Goal: Task Accomplishment & Management: Manage account settings

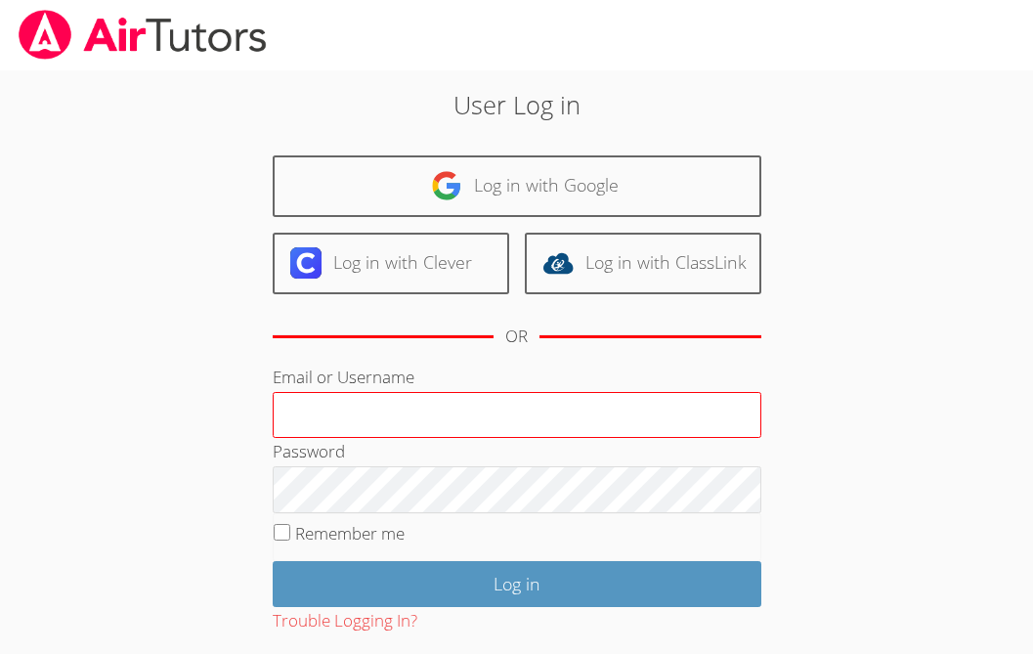
click at [489, 410] on input "Email or Username" at bounding box center [517, 415] width 488 height 47
type input "ctutoring778@gmail.com"
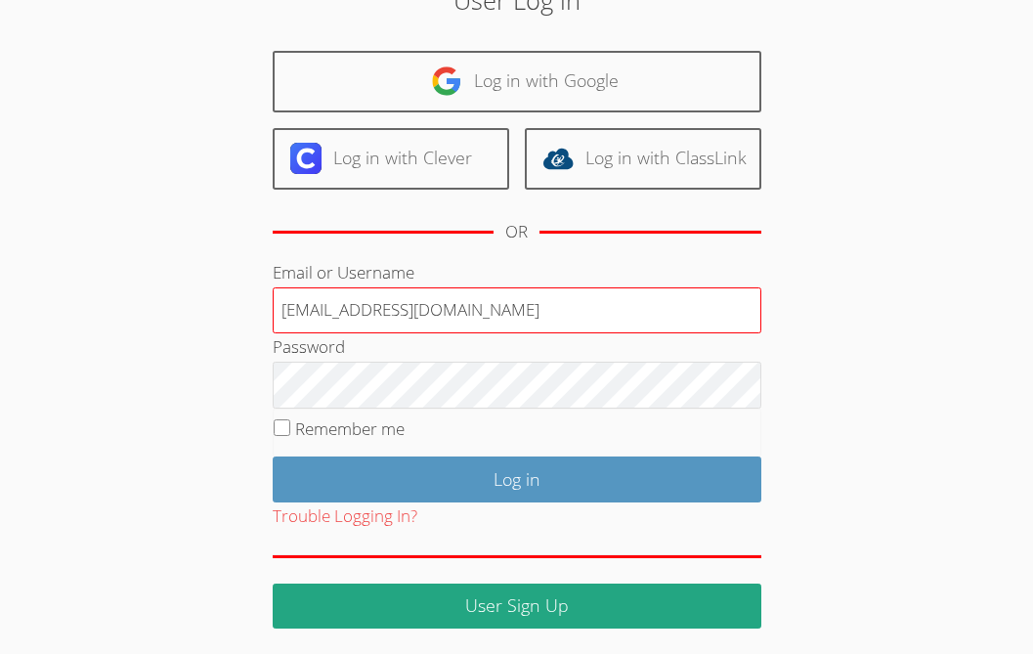
scroll to position [106, 0]
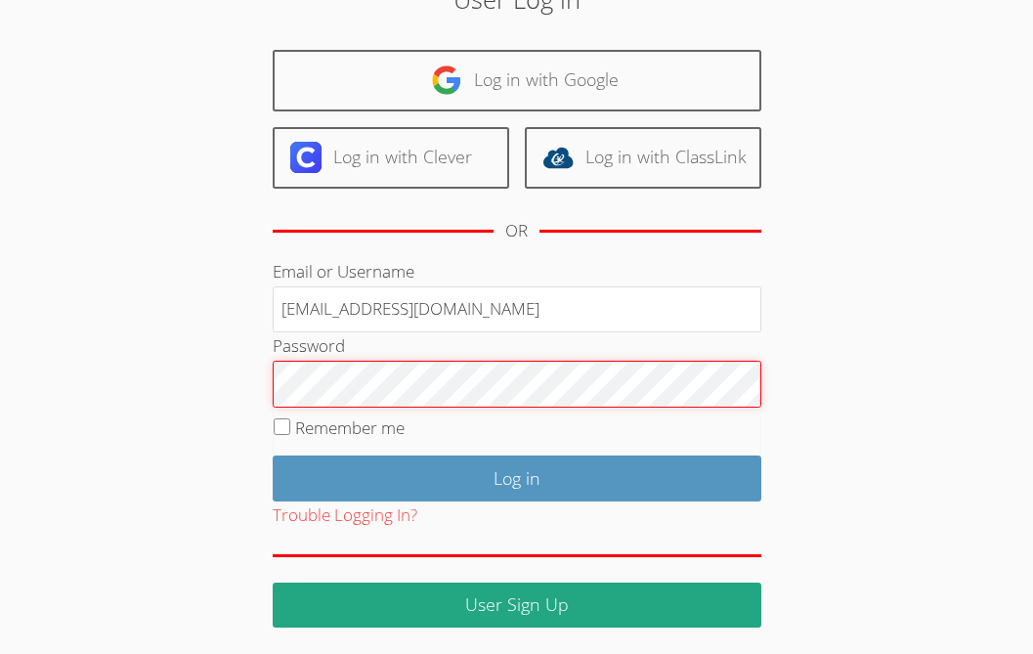
click at [273, 455] on input "Log in" at bounding box center [517, 478] width 488 height 46
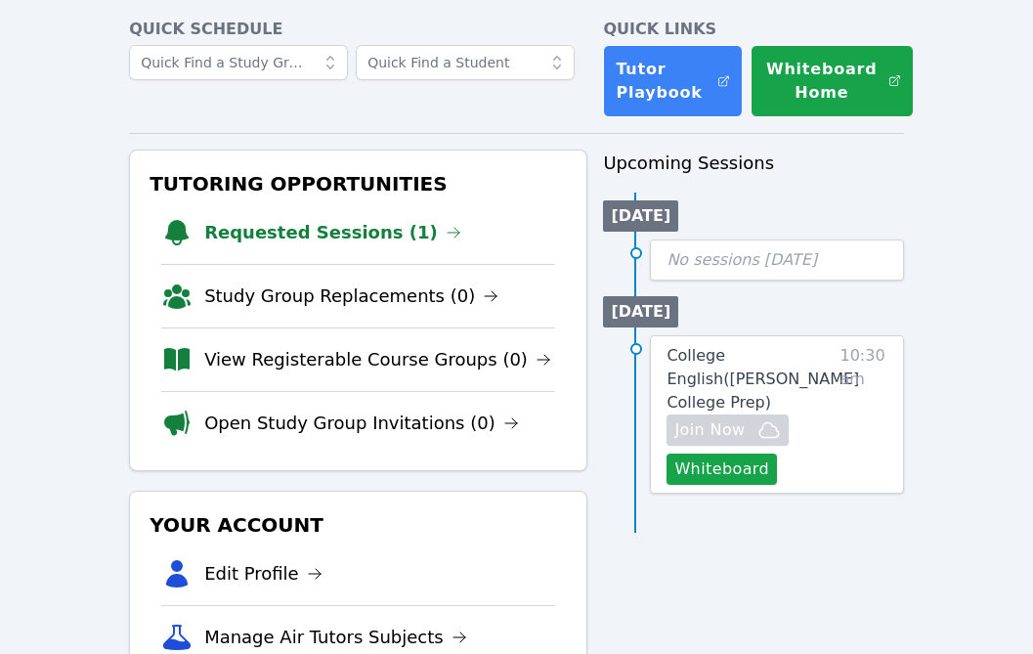
scroll to position [92, 0]
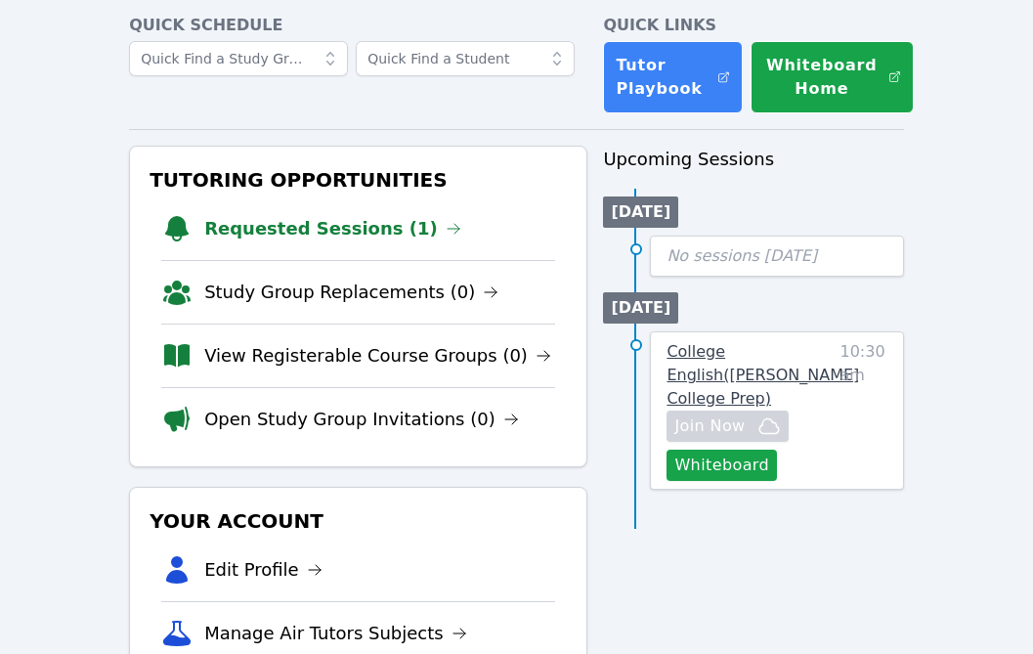
click at [694, 356] on span "College English ( Eblin Lopez College Prep )" at bounding box center [762, 374] width 192 height 65
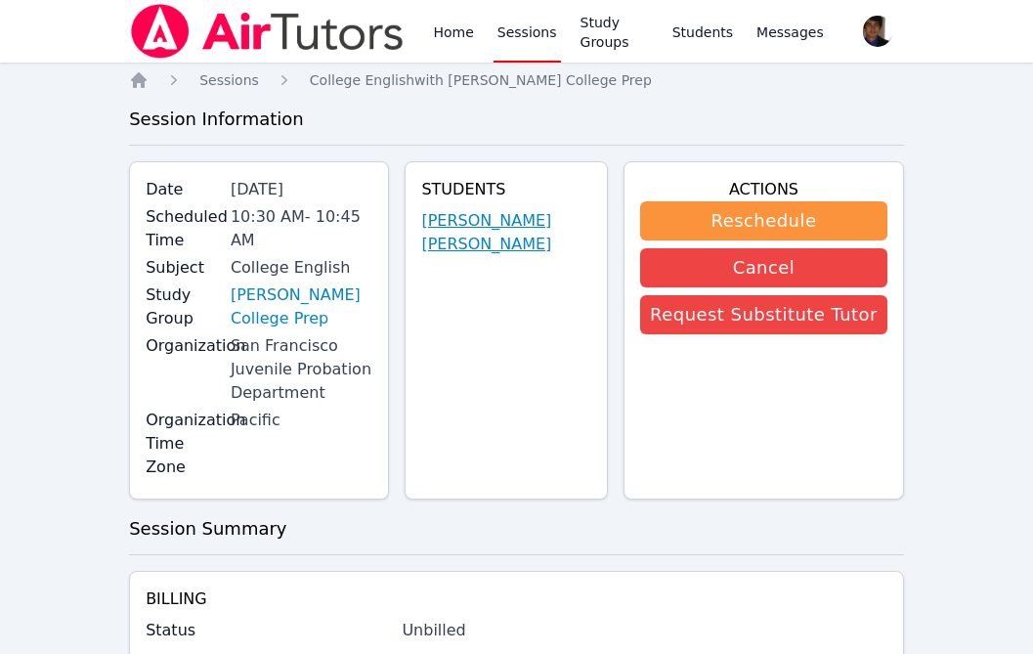
click at [498, 231] on link "Eblin David Lopez Ramirez" at bounding box center [506, 232] width 170 height 47
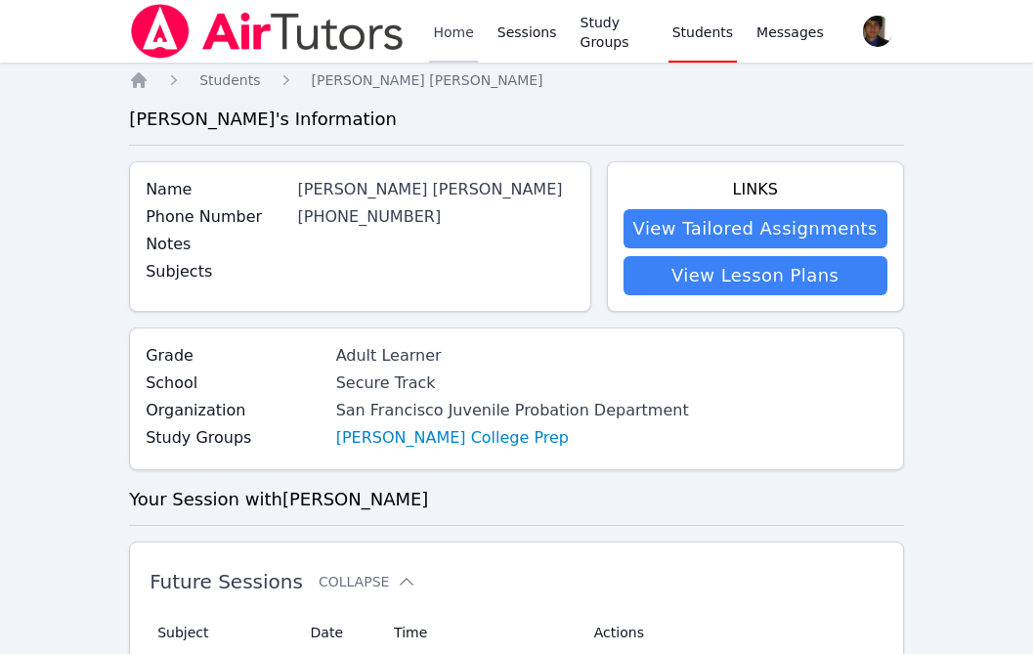
click at [435, 34] on link "Home" at bounding box center [453, 31] width 48 height 63
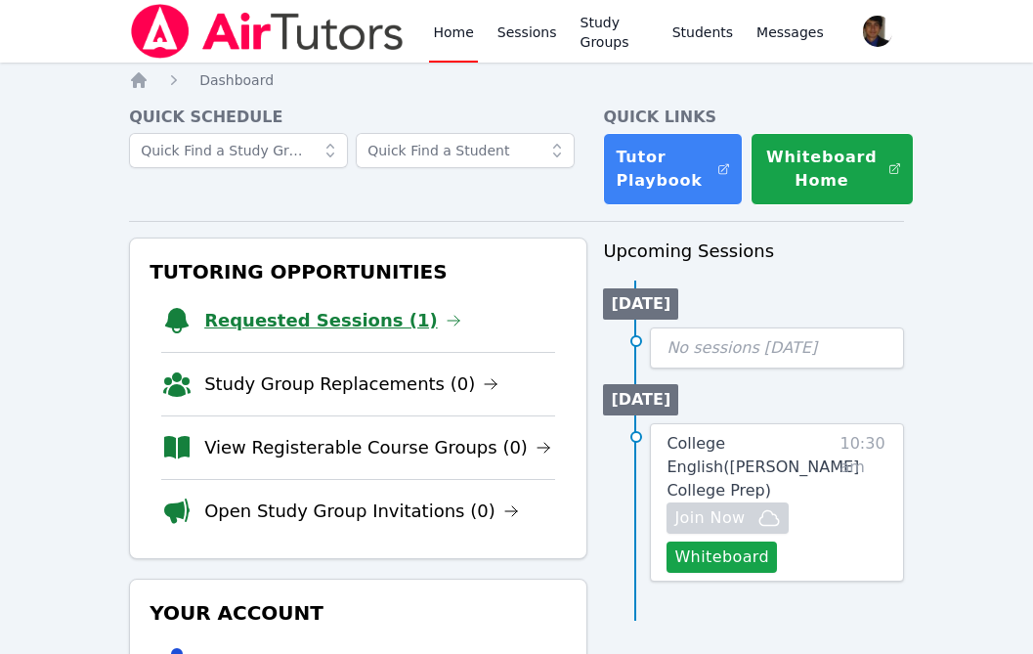
click at [403, 312] on link "Requested Sessions (1)" at bounding box center [332, 320] width 257 height 27
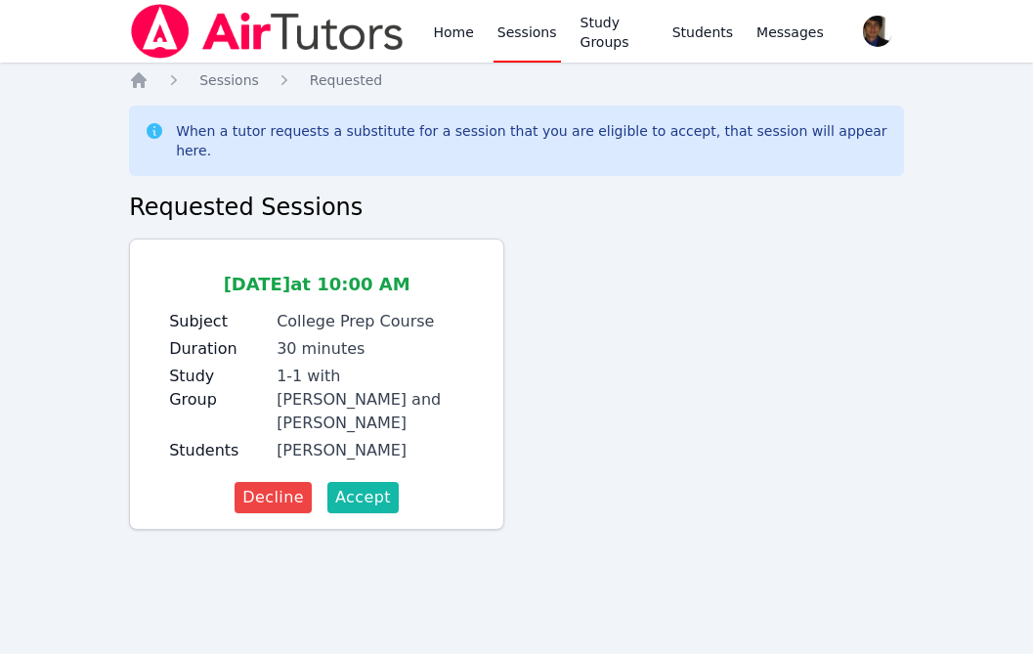
click at [376, 486] on span "Accept" at bounding box center [363, 497] width 56 height 23
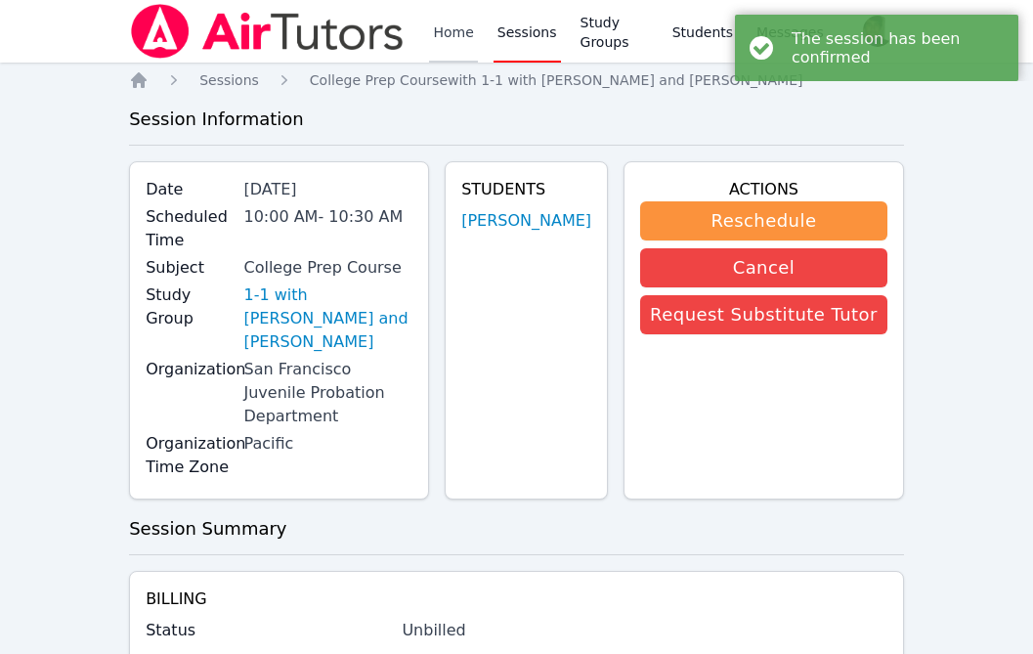
click at [463, 31] on link "Home" at bounding box center [453, 31] width 48 height 63
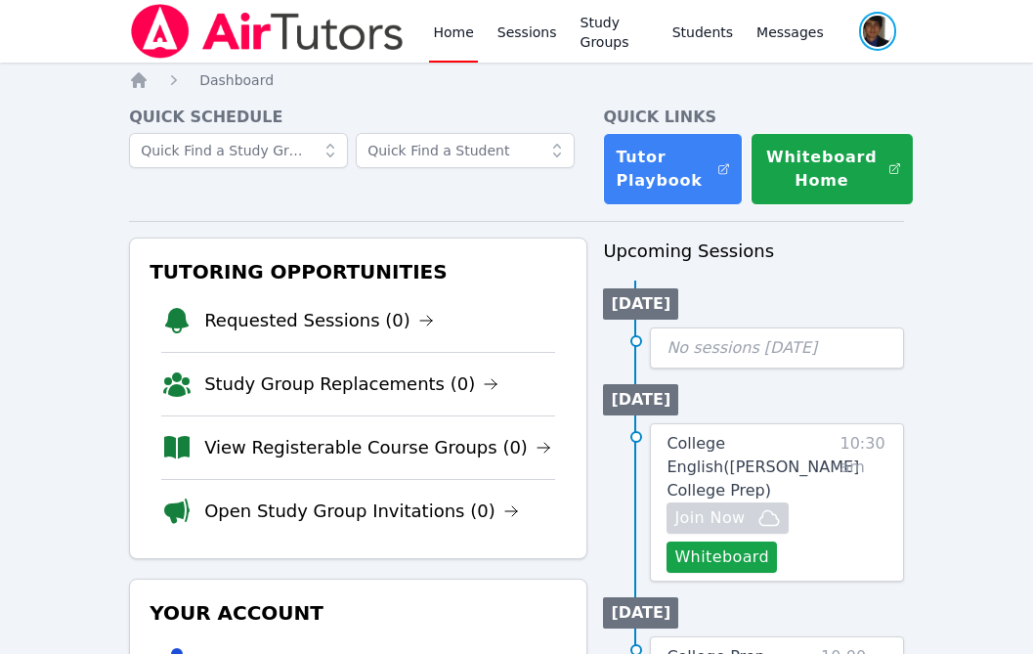
click at [879, 38] on span "button" at bounding box center [877, 31] width 41 height 43
click at [805, 106] on button "Logout" at bounding box center [798, 111] width 188 height 35
